Goal: Task Accomplishment & Management: Complete application form

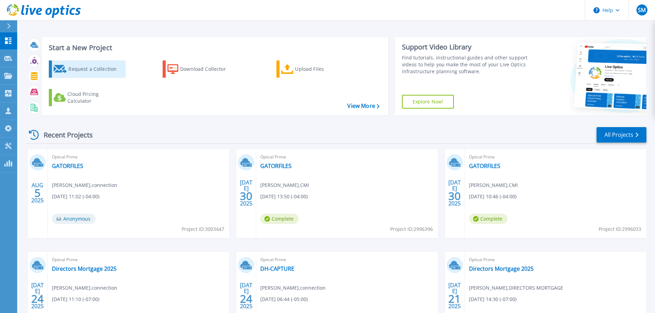
click at [85, 75] on div "Request a Collection" at bounding box center [95, 69] width 55 height 14
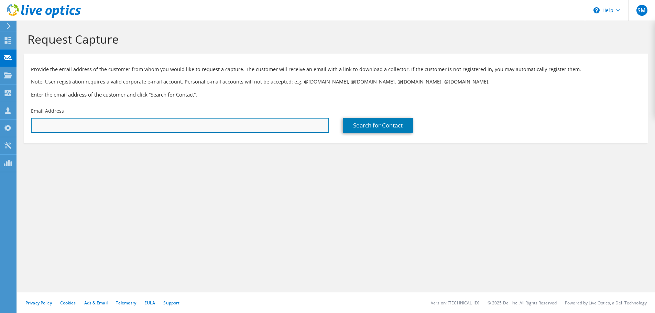
click at [190, 123] on input "text" at bounding box center [180, 125] width 298 height 15
paste input "[PERSON_NAME][EMAIL_ADDRESS][DOMAIN_NAME]"
type input "chrisa@lesterelectrical.com"
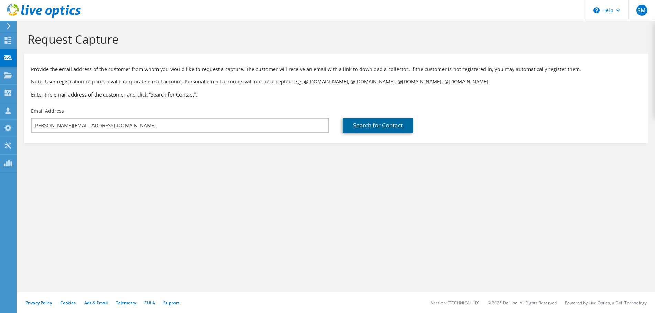
click at [379, 121] on link "Search for Contact" at bounding box center [378, 125] width 70 height 15
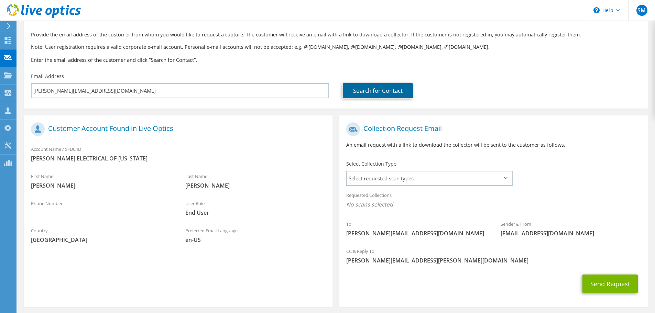
scroll to position [63, 0]
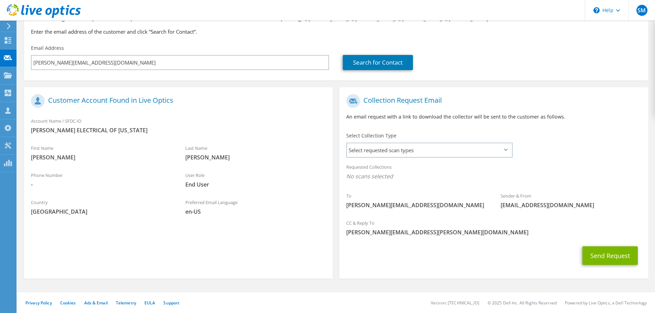
click at [386, 138] on label "Select Collection Type" at bounding box center [371, 135] width 50 height 7
click at [387, 150] on span "Select requested scan types" at bounding box center [429, 150] width 165 height 14
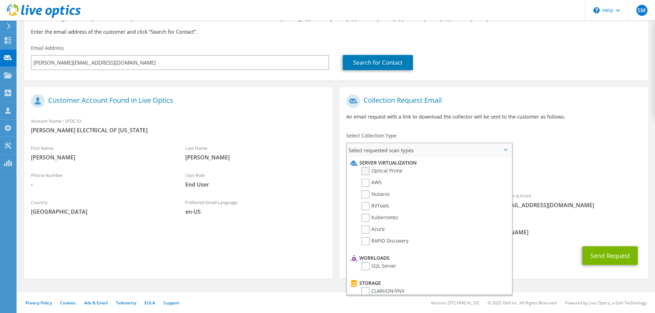
click at [364, 169] on label "Optical Prime" at bounding box center [381, 171] width 41 height 8
click at [0, 0] on input "Optical Prime" at bounding box center [0, 0] width 0 height 0
click at [602, 160] on div "Requested Collections No scans selected Optical Prime" at bounding box center [493, 174] width 308 height 28
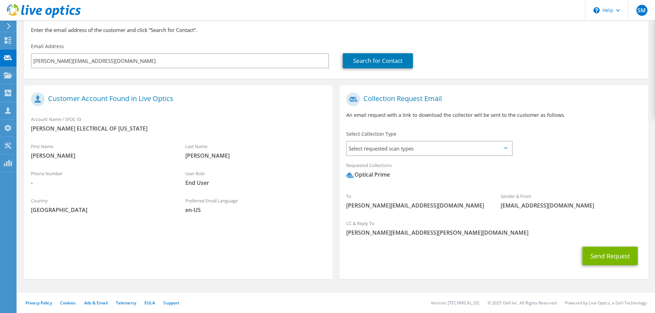
scroll to position [65, 0]
click at [611, 255] on button "Send Request" at bounding box center [609, 255] width 55 height 19
